Goal: Transaction & Acquisition: Purchase product/service

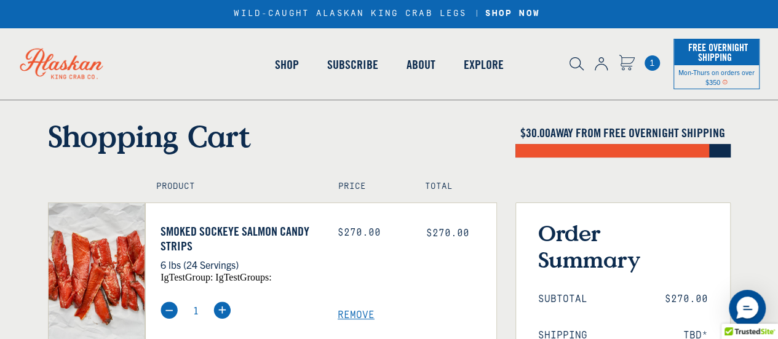
scroll to position [185, 0]
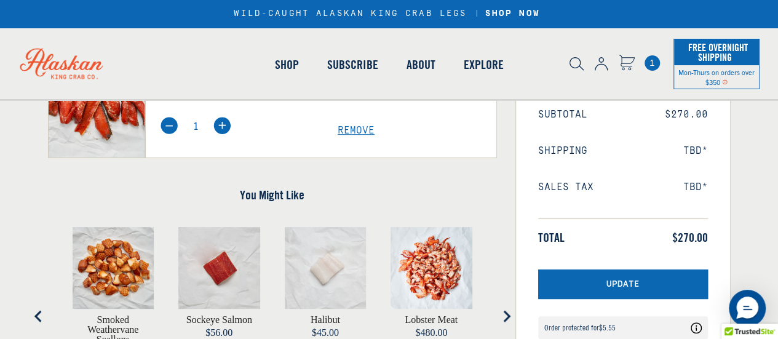
click at [101, 170] on div "You Might Like Smoked Weathervane Scallops Price $80.00 Size Sockeye Salmon Pri…" at bounding box center [272, 302] width 449 height 267
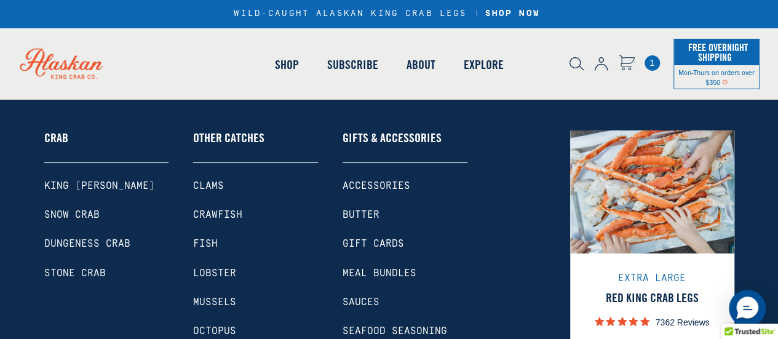
click at [208, 69] on link "Smoked Sockeye Salmon Candy Strips" at bounding box center [240, 54] width 159 height 30
click at [289, 63] on link "Shop" at bounding box center [286, 65] width 52 height 70
click at [74, 196] on div "Product Price Total Smoked Sockeye Salmon Candy Strips 6 lbs (24 Servings) igTe…" at bounding box center [272, 218] width 467 height 442
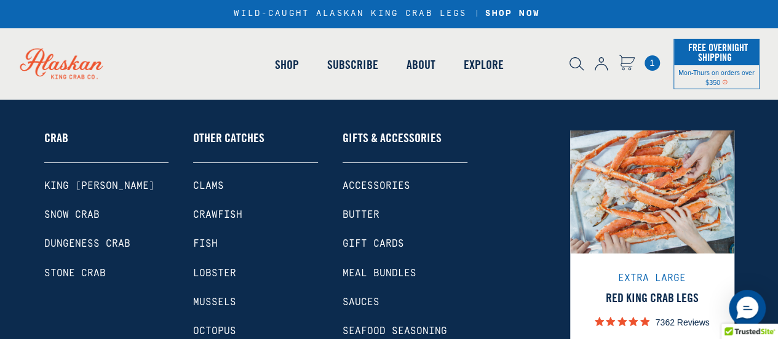
click at [74, 196] on div "Product Price Total Smoked Sockeye Salmon Candy Strips 6 lbs (24 Servings) igTe…" at bounding box center [272, 218] width 467 height 442
click at [290, 63] on link "Shop" at bounding box center [286, 65] width 52 height 70
